Goal: Browse casually: Explore the website without a specific task or goal

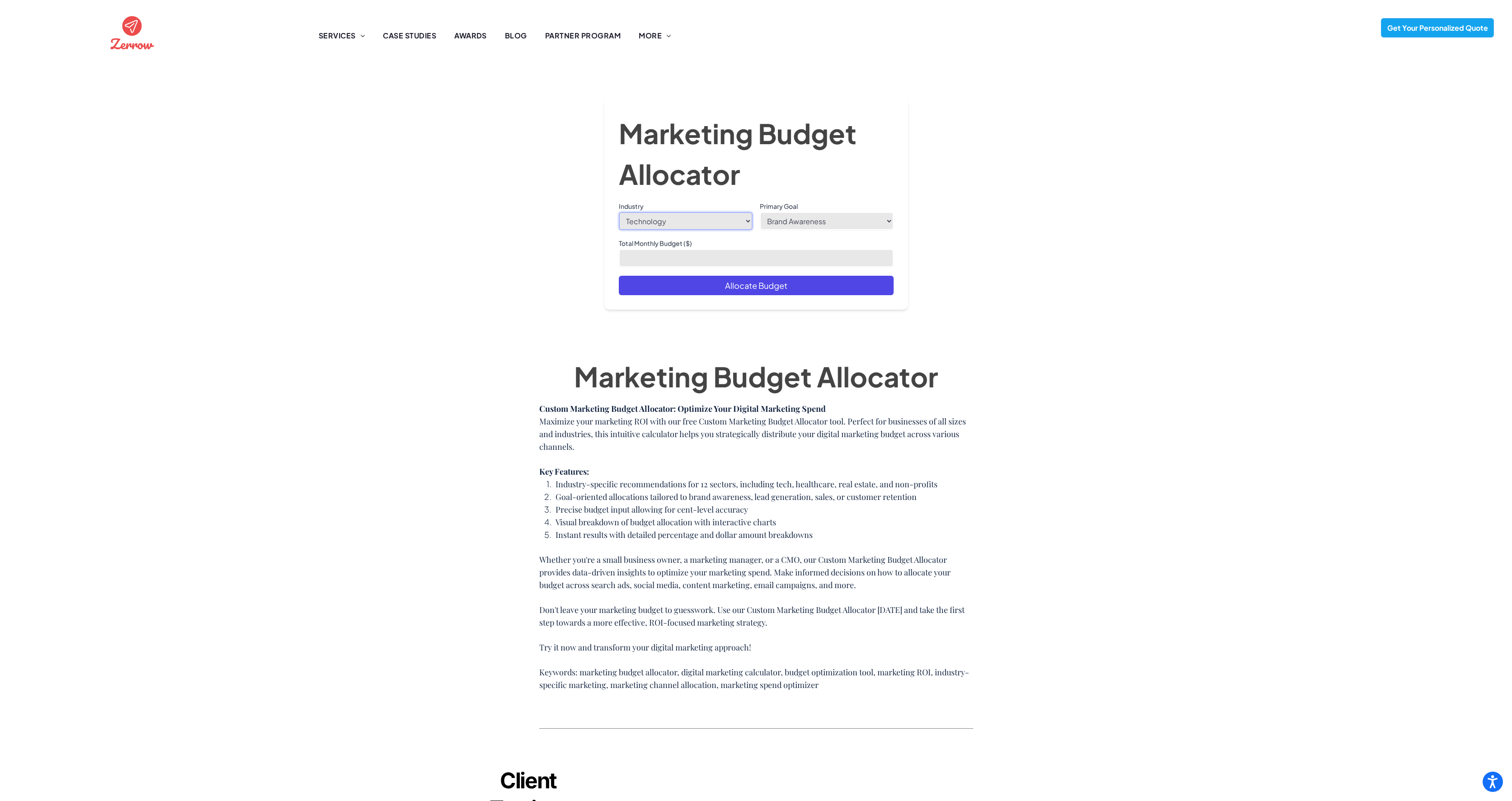
click at [651, 223] on select "Technology Retail Finance Healthcare Education Non-Profit Accounting Dental Rea…" at bounding box center [686, 221] width 134 height 18
click at [411, 33] on span "CASE STUDIES" at bounding box center [409, 32] width 53 height 11
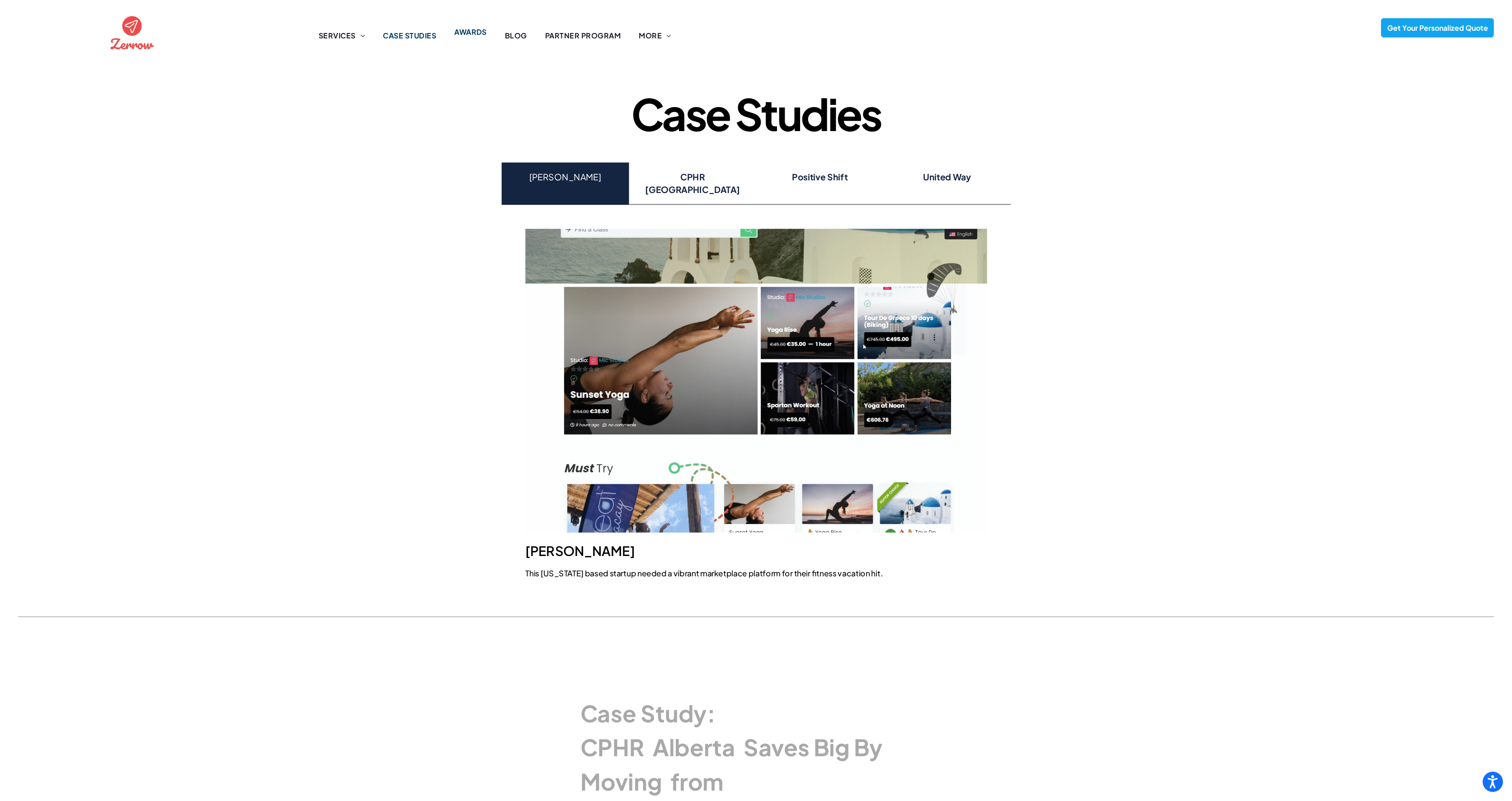
click at [473, 33] on span "AWARDS" at bounding box center [470, 32] width 32 height 11
